Goal: Task Accomplishment & Management: Manage account settings

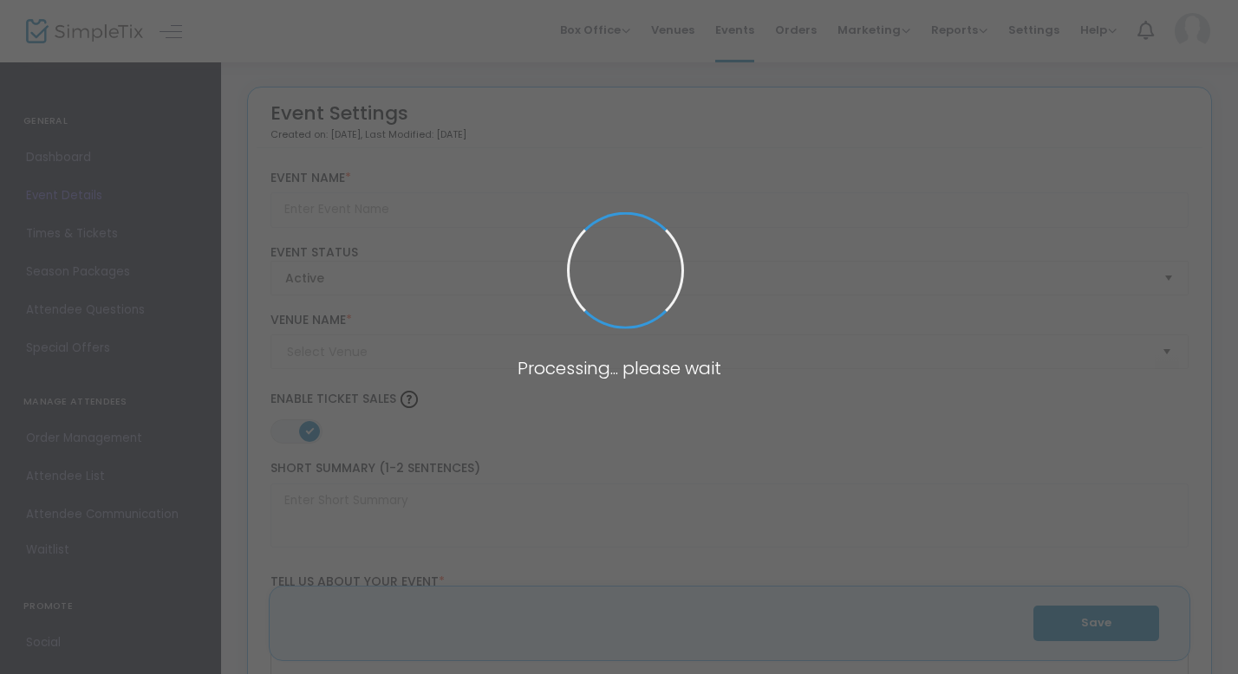
type input "[PERSON_NAME][GEOGRAPHIC_DATA] - Farm Haunt 2025"
type textarea "It’s baacckkkk…Can you handle our farm in the dark? Grab your friends and give …"
type input "Buy Tickets"
type input "[PERSON_NAME] Farm Market"
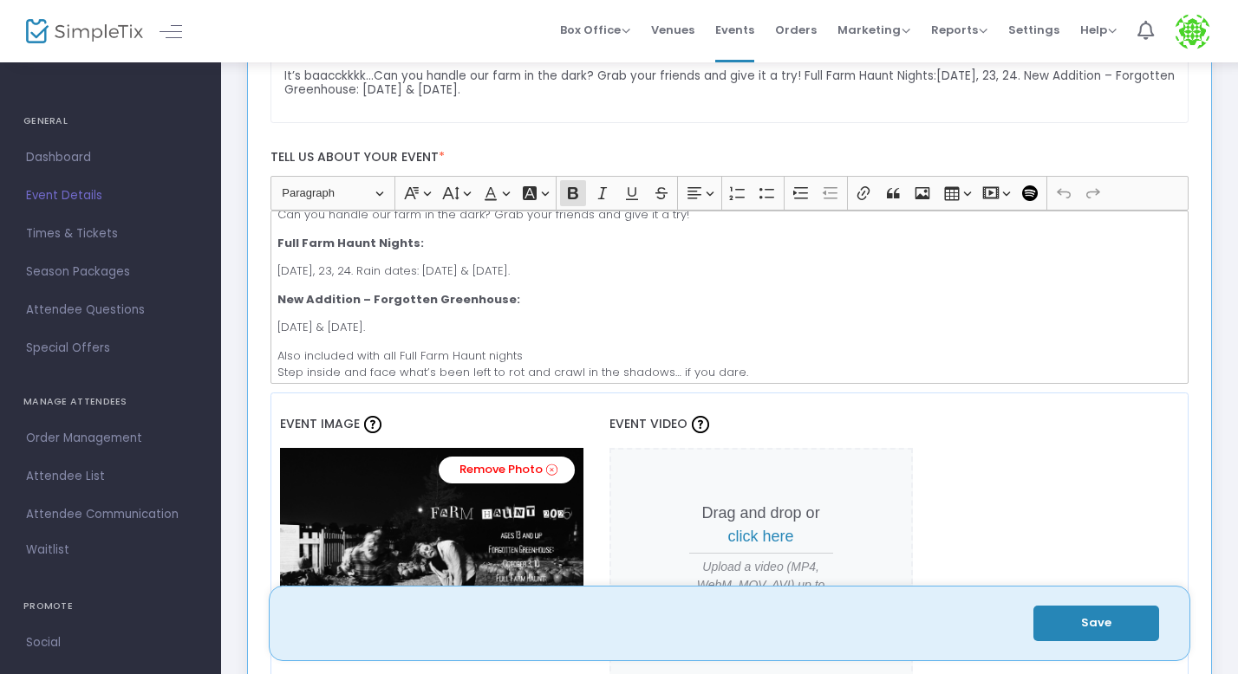
scroll to position [49, 0]
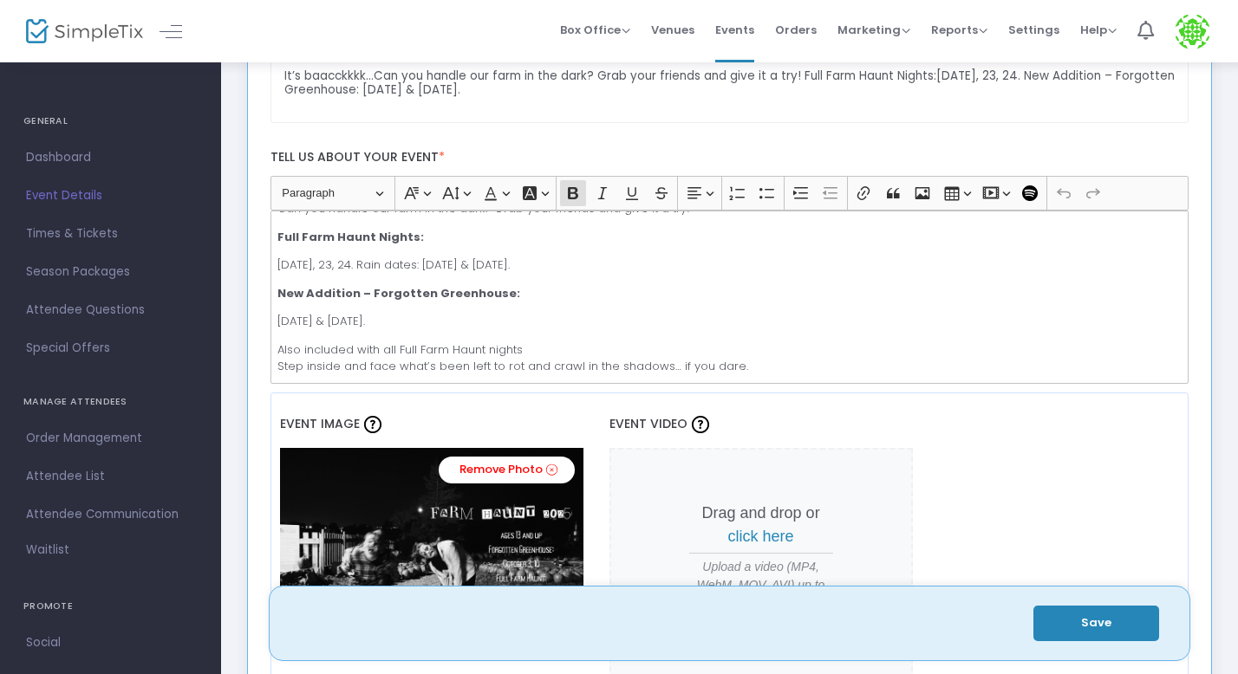
click at [370, 321] on p "[DATE] & [DATE]." at bounding box center [728, 321] width 903 height 17
click at [461, 344] on p "Also included with all Full Farm Haunt nights Step inside and face what’s been …" at bounding box center [728, 359] width 903 height 34
drag, startPoint x: 555, startPoint y: 348, endPoint x: 275, endPoint y: 342, distance: 280.0
click at [275, 342] on div "It’s baacckkkk… Can you handle our farm in the dark? Grab your friends and give…" at bounding box center [729, 297] width 919 height 173
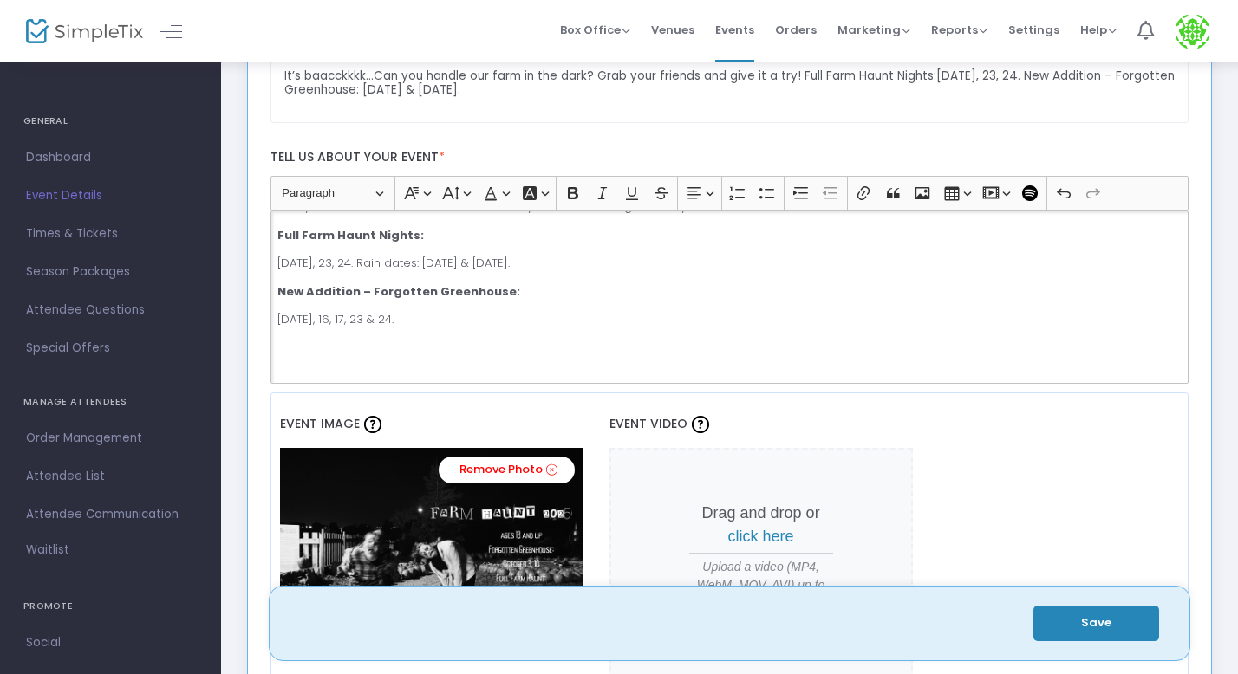
scroll to position [80, 0]
click at [297, 322] on p "Rich Text Editor, main" at bounding box center [728, 319] width 903 height 17
click at [761, 192] on icon "Editor toolbar" at bounding box center [766, 193] width 17 height 17
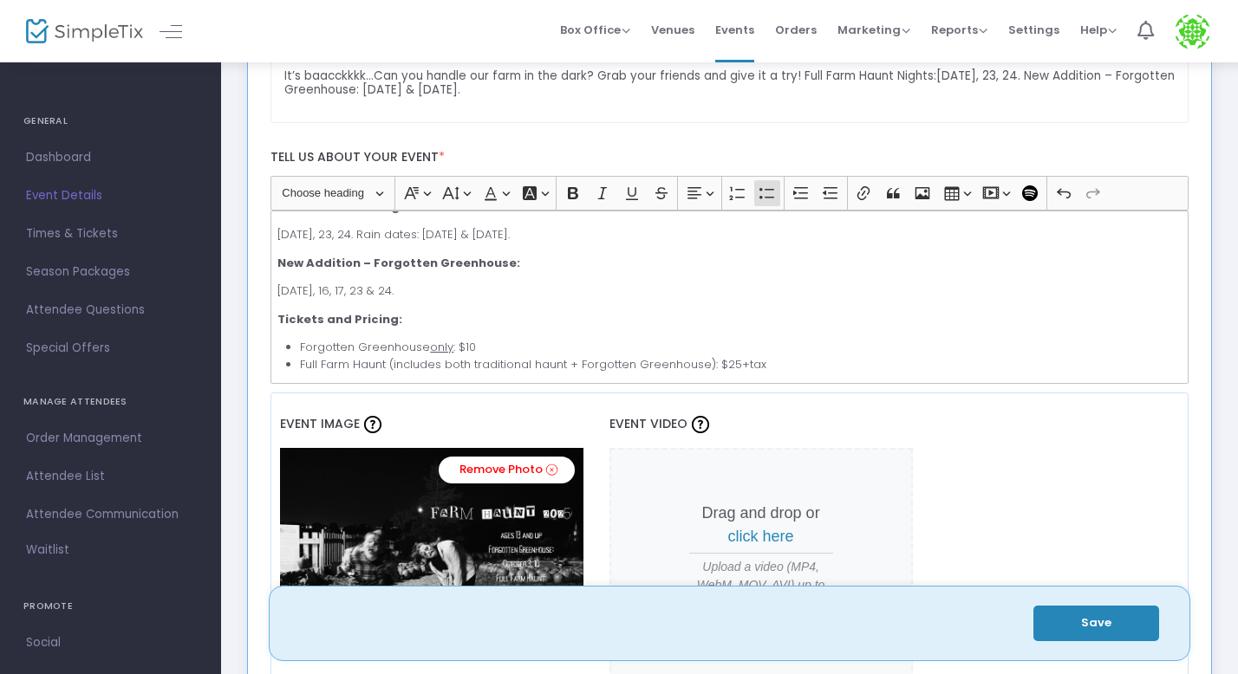
click at [1091, 628] on button "Save" at bounding box center [1096, 624] width 126 height 36
click at [769, 368] on li "Full Farm Haunt (includes both traditional haunt + Forgotten Greenhouse): $25+t…" at bounding box center [740, 364] width 881 height 17
click at [1084, 623] on button "Save" at bounding box center [1096, 624] width 126 height 36
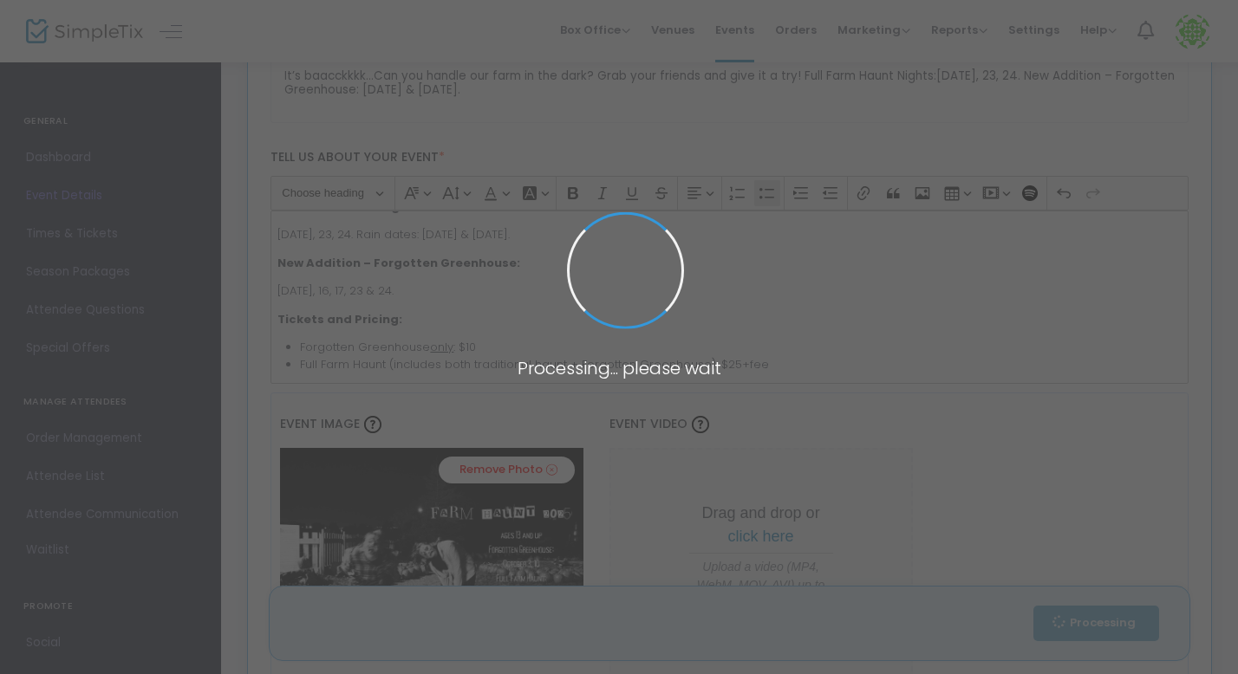
type input "1"
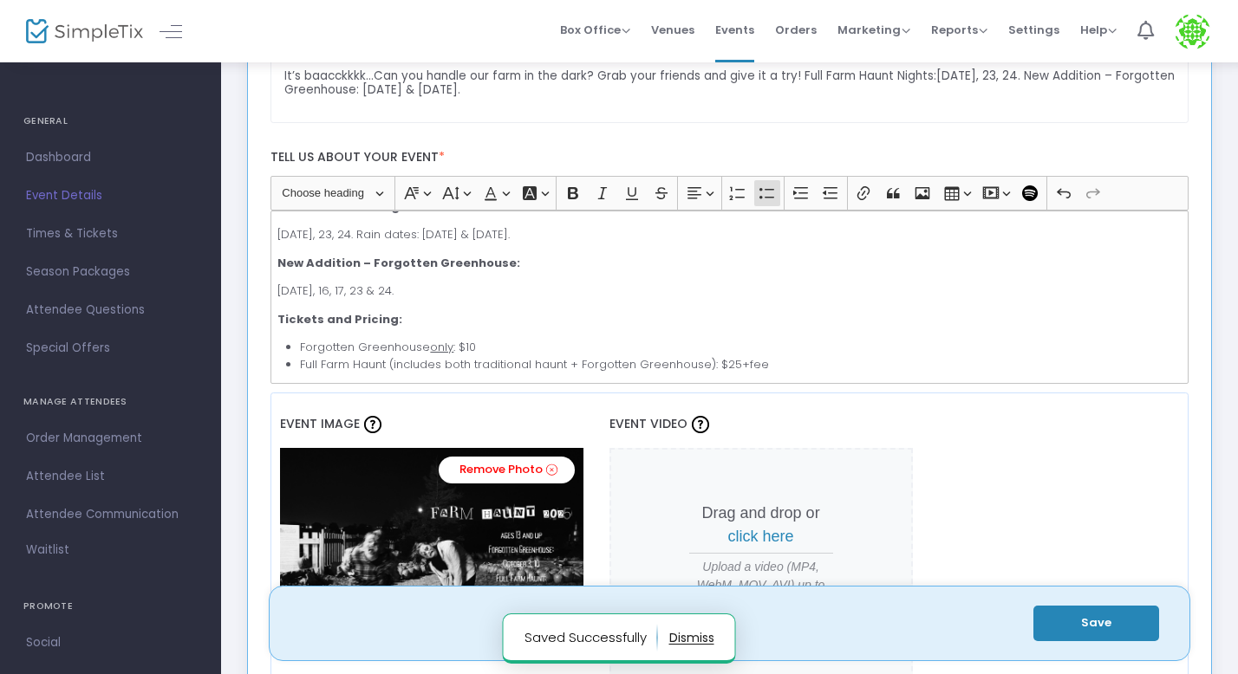
scroll to position [0, 0]
